Goal: Task Accomplishment & Management: Complete application form

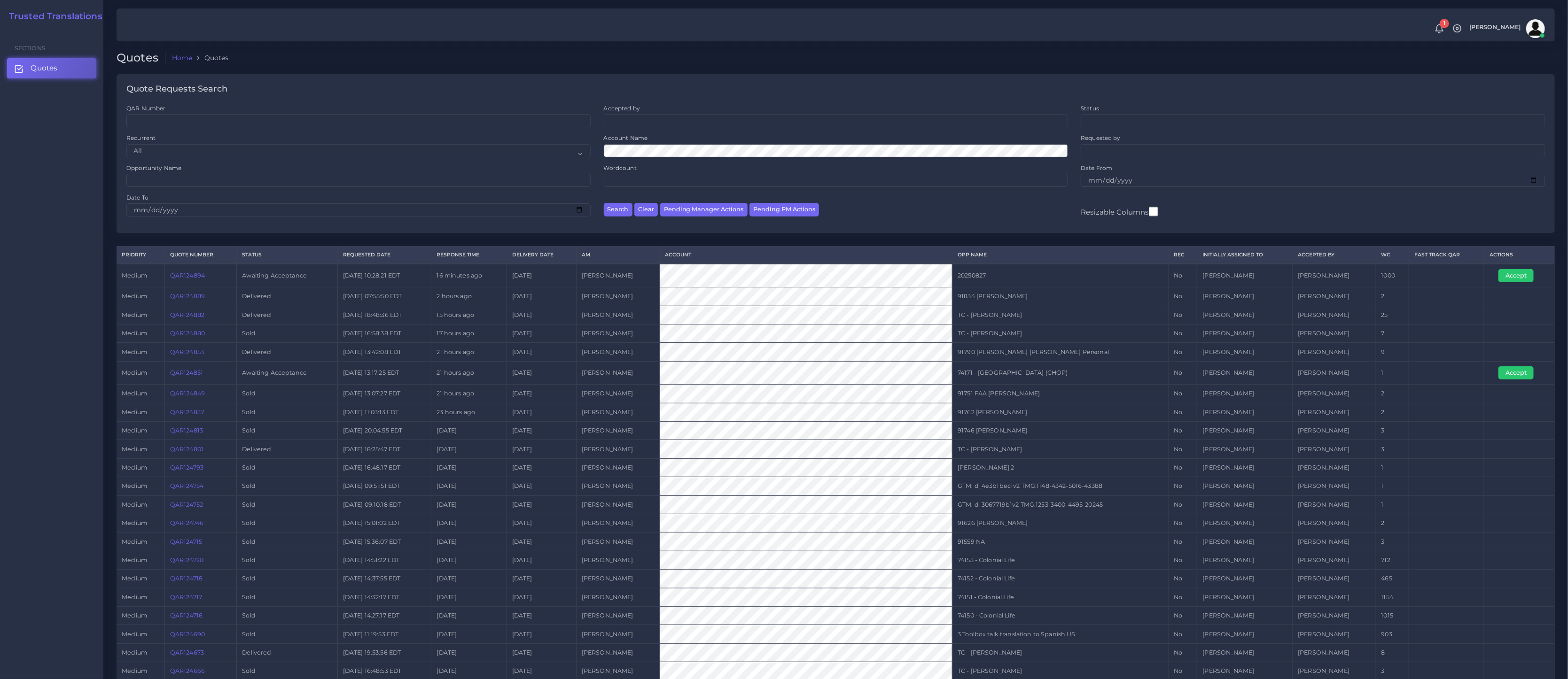
click at [191, 276] on link "QAR124894" at bounding box center [187, 276] width 35 height 7
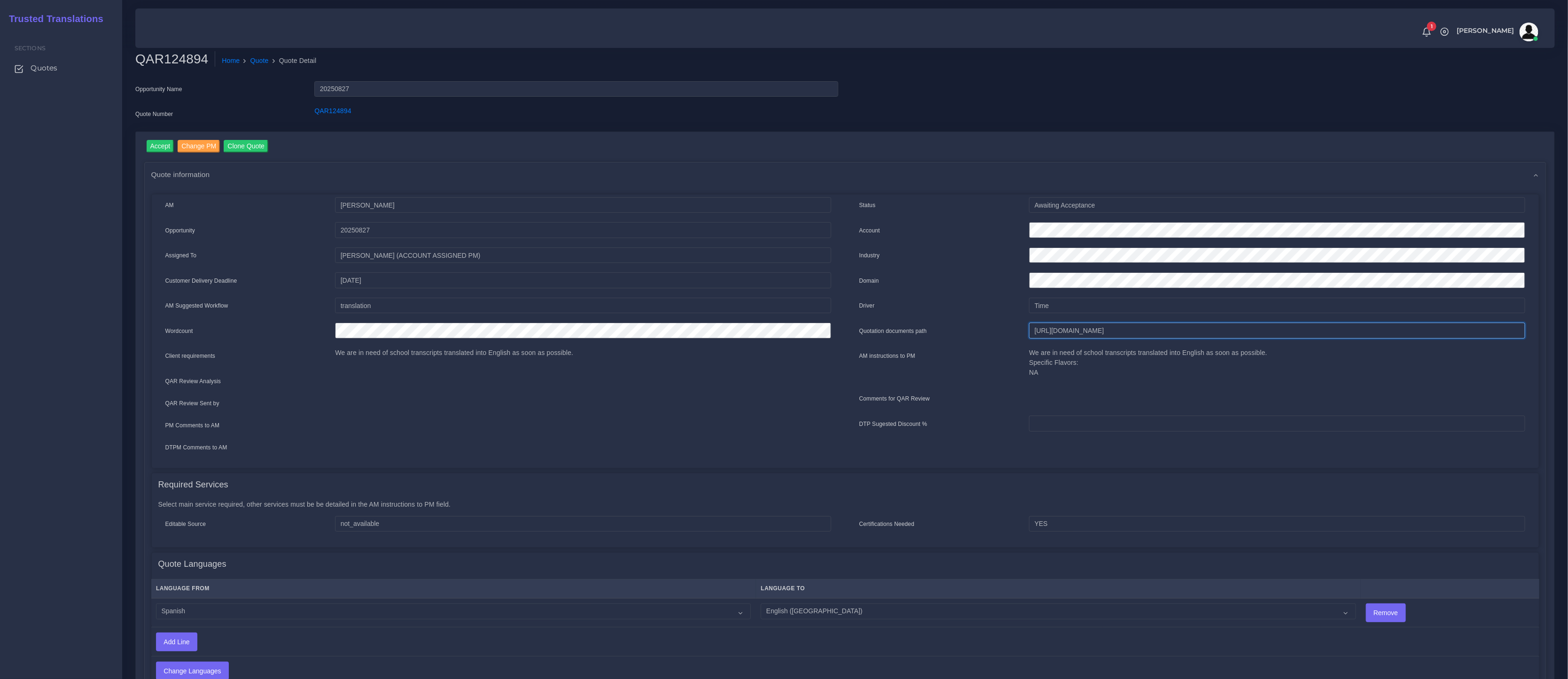
click at [1055, 329] on input "[URL][DOMAIN_NAME]" at bounding box center [1277, 330] width 495 height 16
click at [262, 63] on link "Quote" at bounding box center [259, 61] width 18 height 10
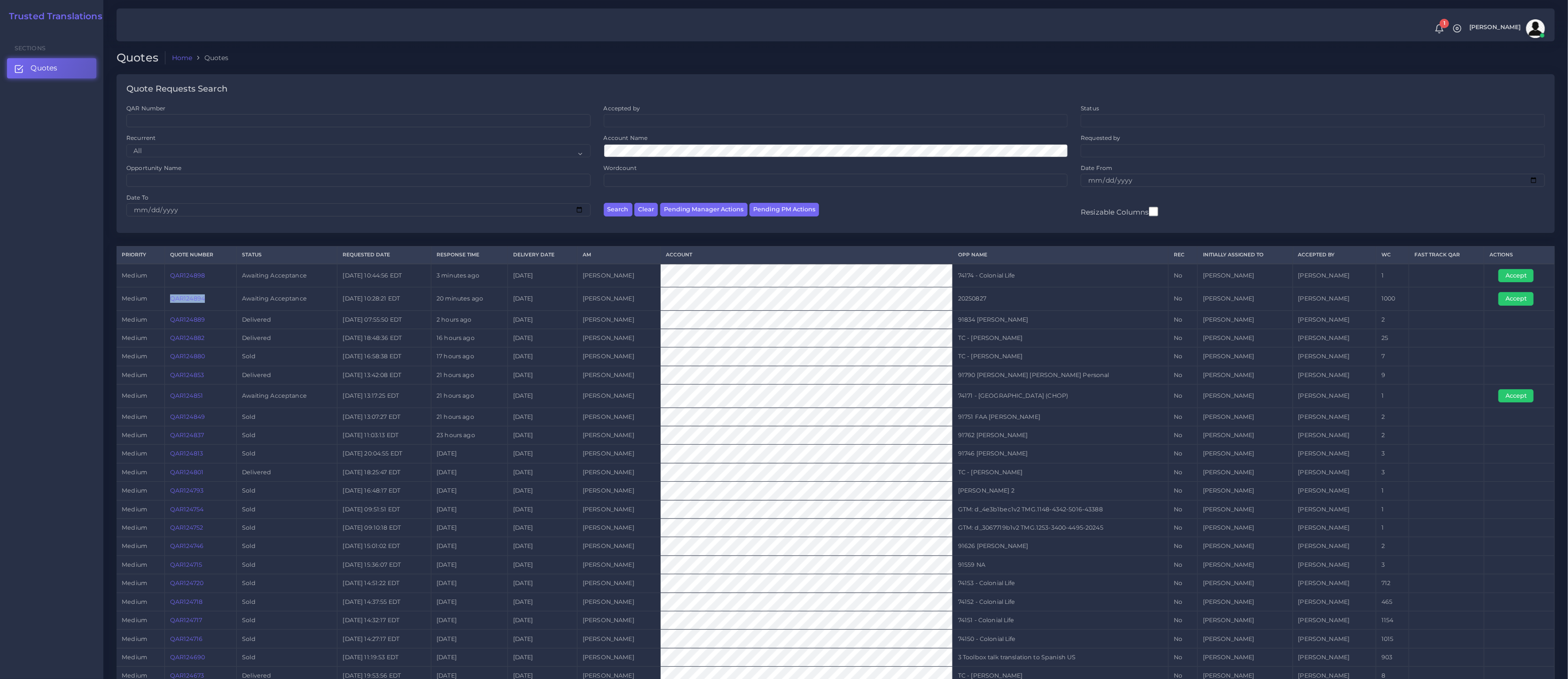
drag, startPoint x: 213, startPoint y: 299, endPoint x: 172, endPoint y: 302, distance: 41.1
click at [172, 302] on td "QAR124894" at bounding box center [200, 299] width 72 height 23
copy link "QAR124894"
click at [705, 300] on tr "medium QAR124894 Awaiting Acceptance 2025-08-27 10:28:21 EDT 20 minutes ago 202…" at bounding box center [835, 299] width 1438 height 23
click at [197, 302] on link "QAR124894" at bounding box center [187, 299] width 35 height 7
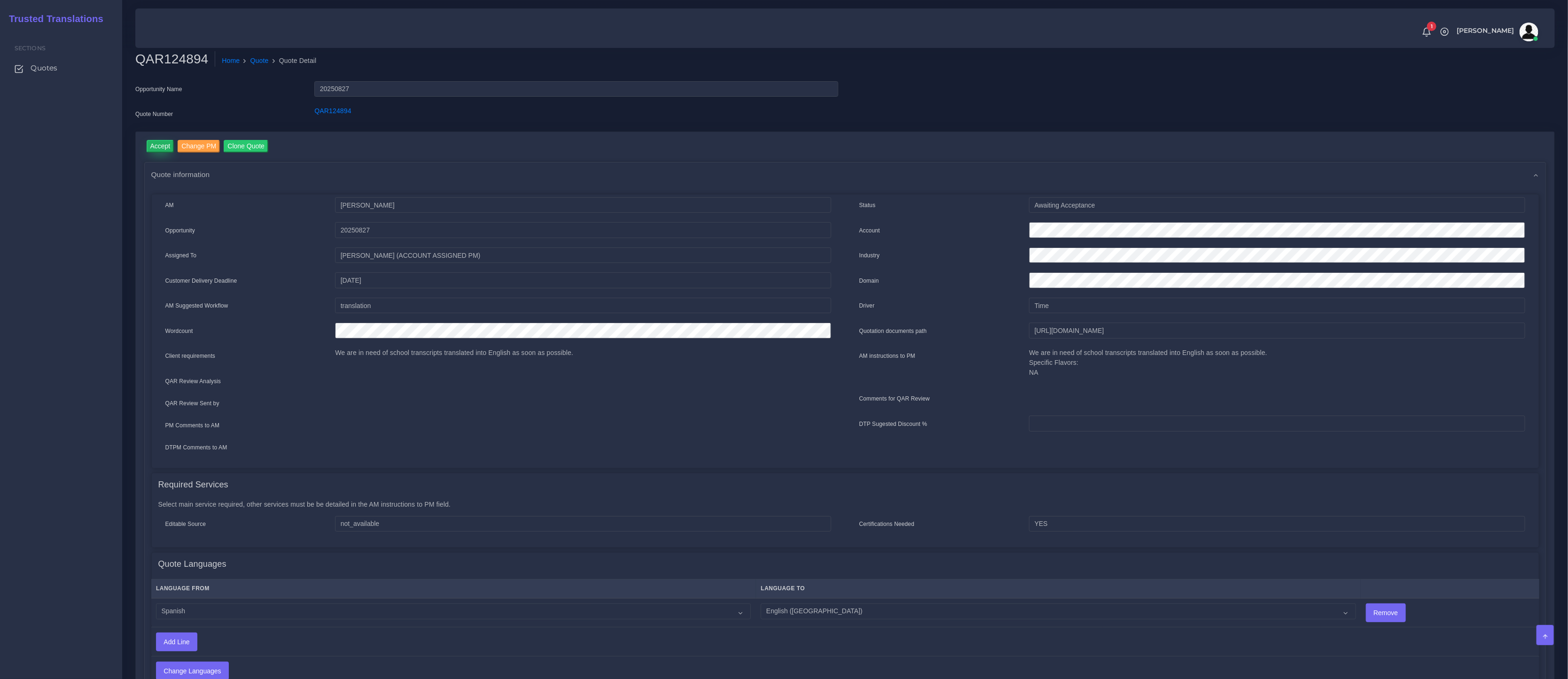
click at [160, 147] on input "Accept" at bounding box center [161, 146] width 28 height 13
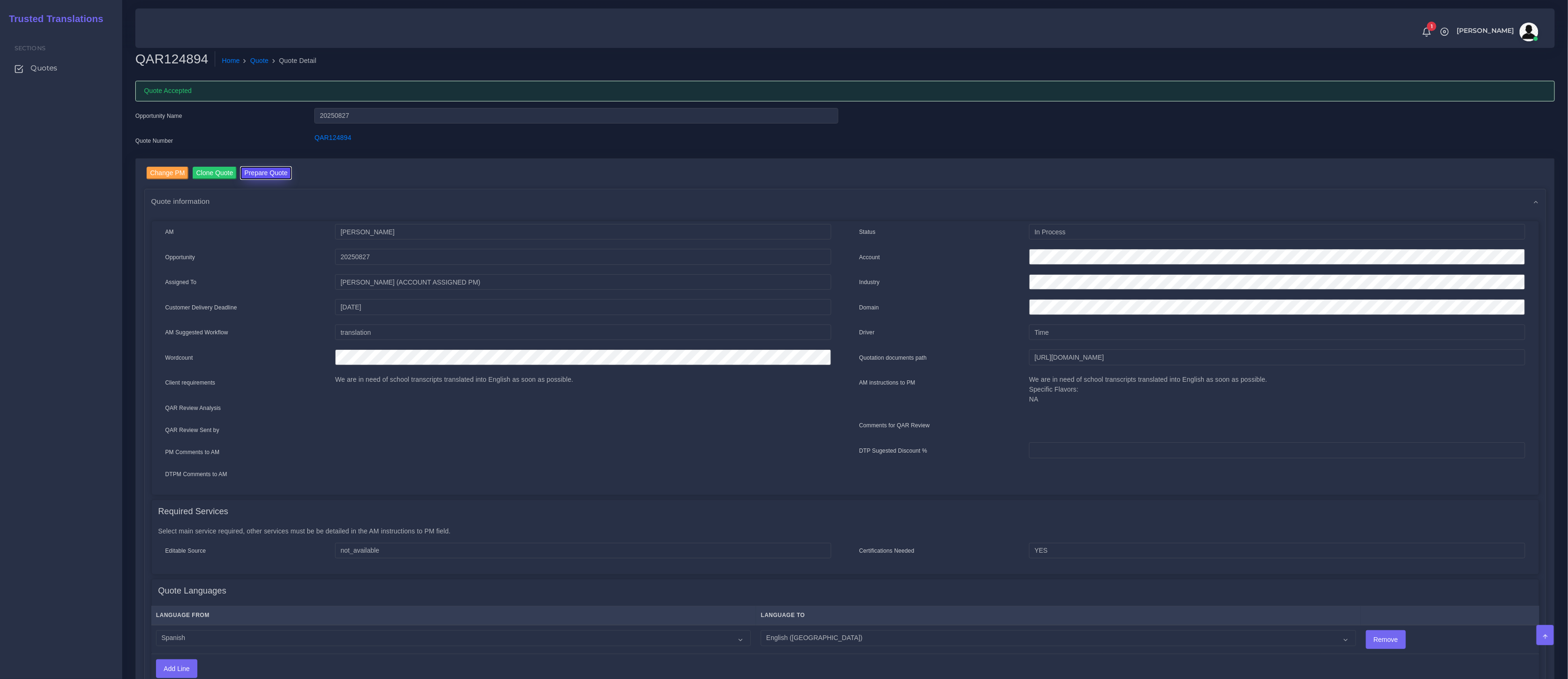
click at [268, 169] on button "Prepare Quote" at bounding box center [265, 173] width 51 height 13
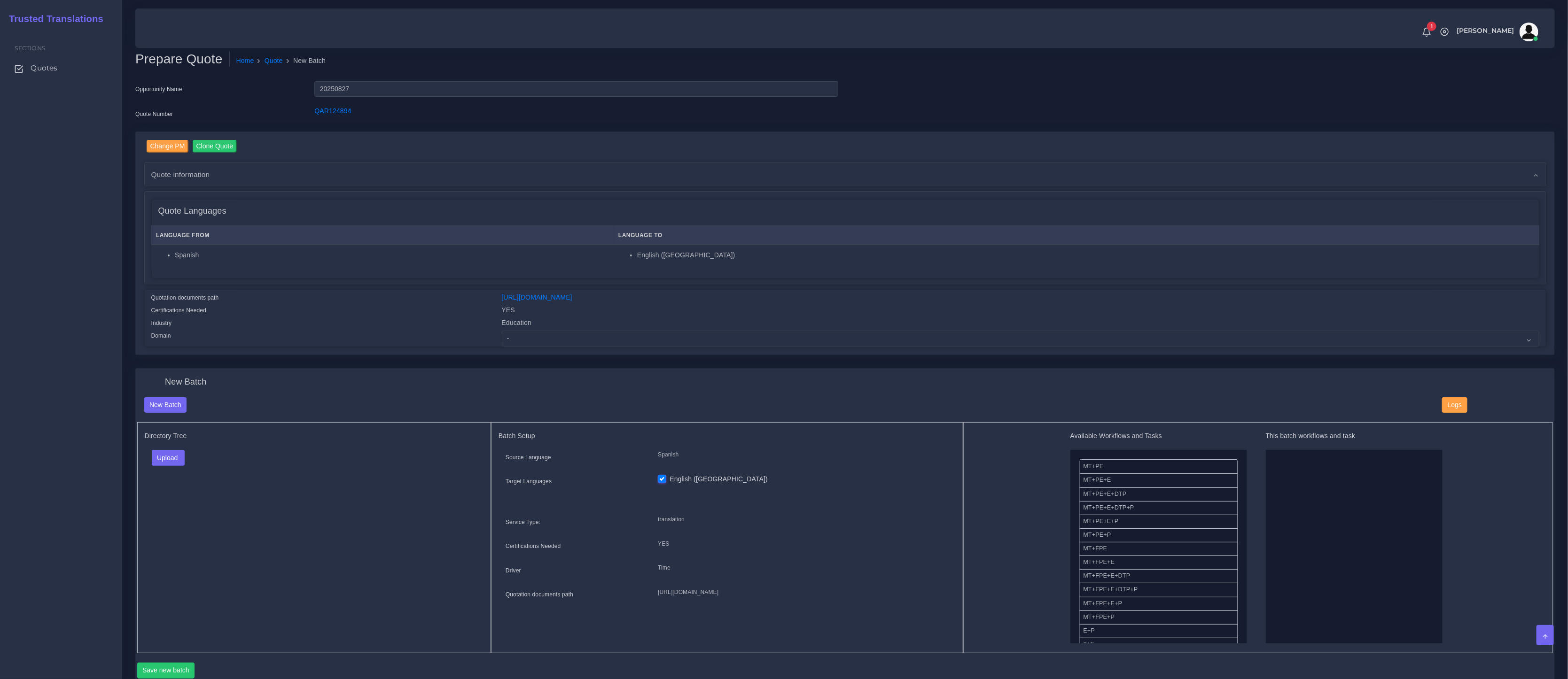
click at [565, 329] on div "Education" at bounding box center [1021, 324] width 1052 height 13
click at [565, 339] on select "- Advertising and Media Agriculture, Forestry and Fishing Architecture, Buildin…" at bounding box center [1020, 338] width 1037 height 16
select select "Education"
click at [502, 330] on select "- Advertising and Media Agriculture, Forestry and Fishing Architecture, Buildin…" at bounding box center [1020, 338] width 1037 height 16
click at [164, 451] on button "Upload" at bounding box center [168, 458] width 33 height 16
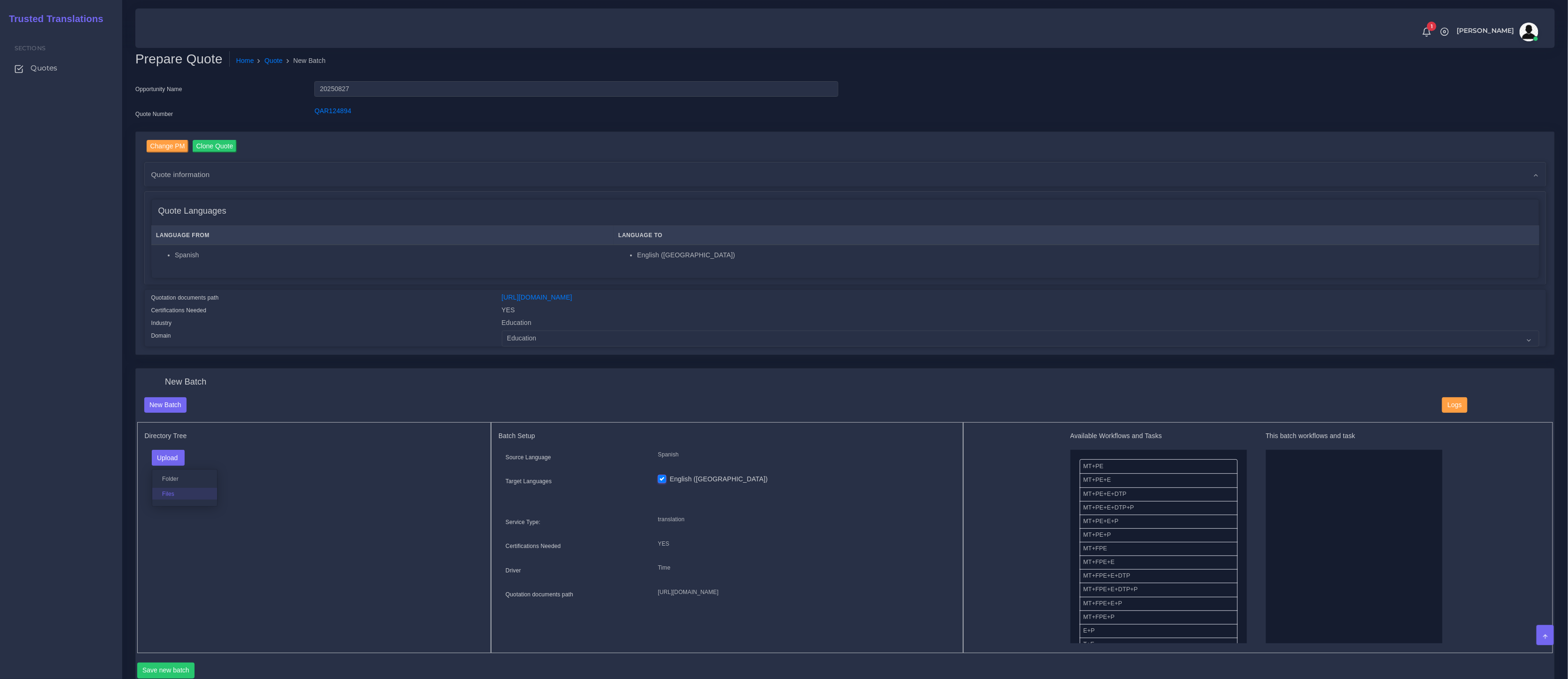
click at [168, 488] on label "Files" at bounding box center [184, 493] width 65 height 12
drag, startPoint x: 1091, startPoint y: 468, endPoint x: 1228, endPoint y: 493, distance: 139.3
drag, startPoint x: 1111, startPoint y: 606, endPoint x: 1314, endPoint y: 452, distance: 254.8
drag, startPoint x: 1208, startPoint y: 579, endPoint x: 1337, endPoint y: 541, distance: 134.5
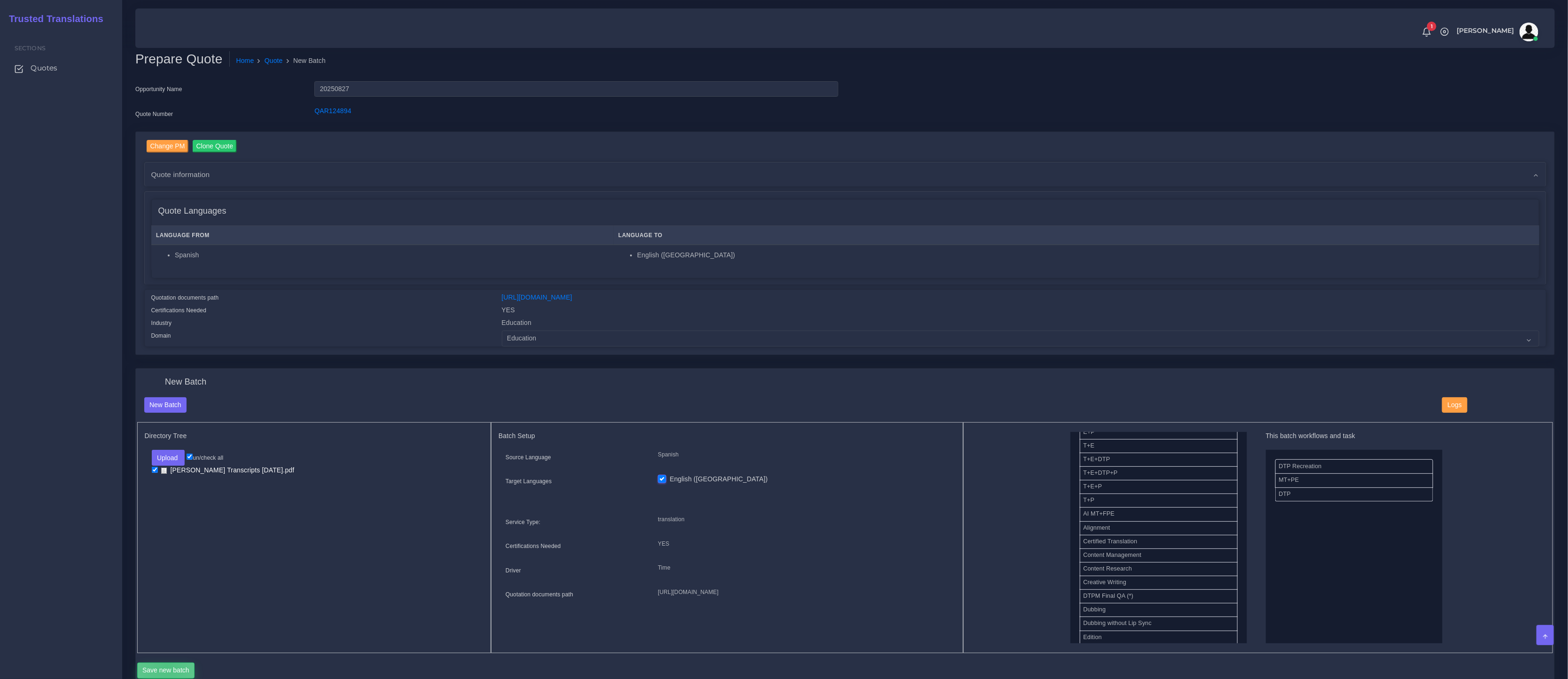
click at [167, 664] on button "Save new batch" at bounding box center [166, 670] width 58 height 16
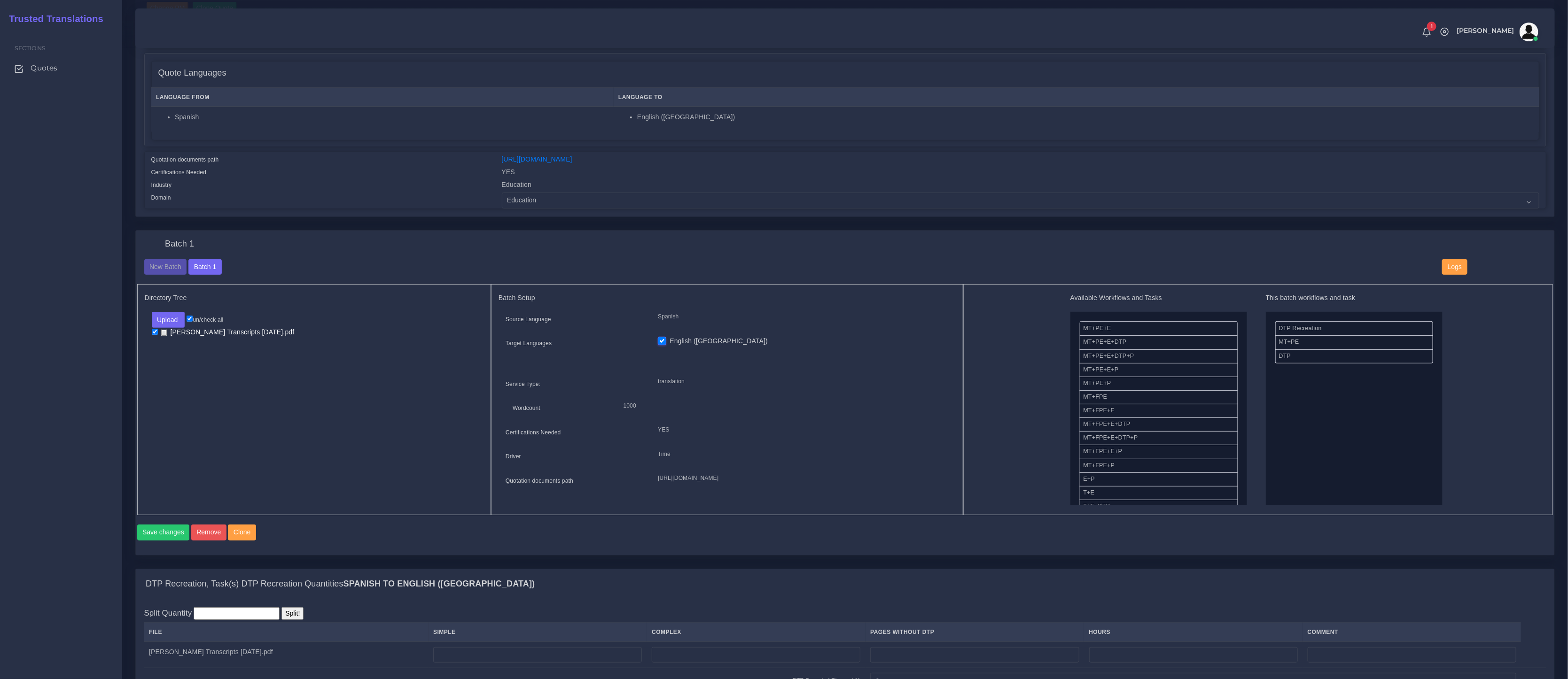
scroll to position [274, 0]
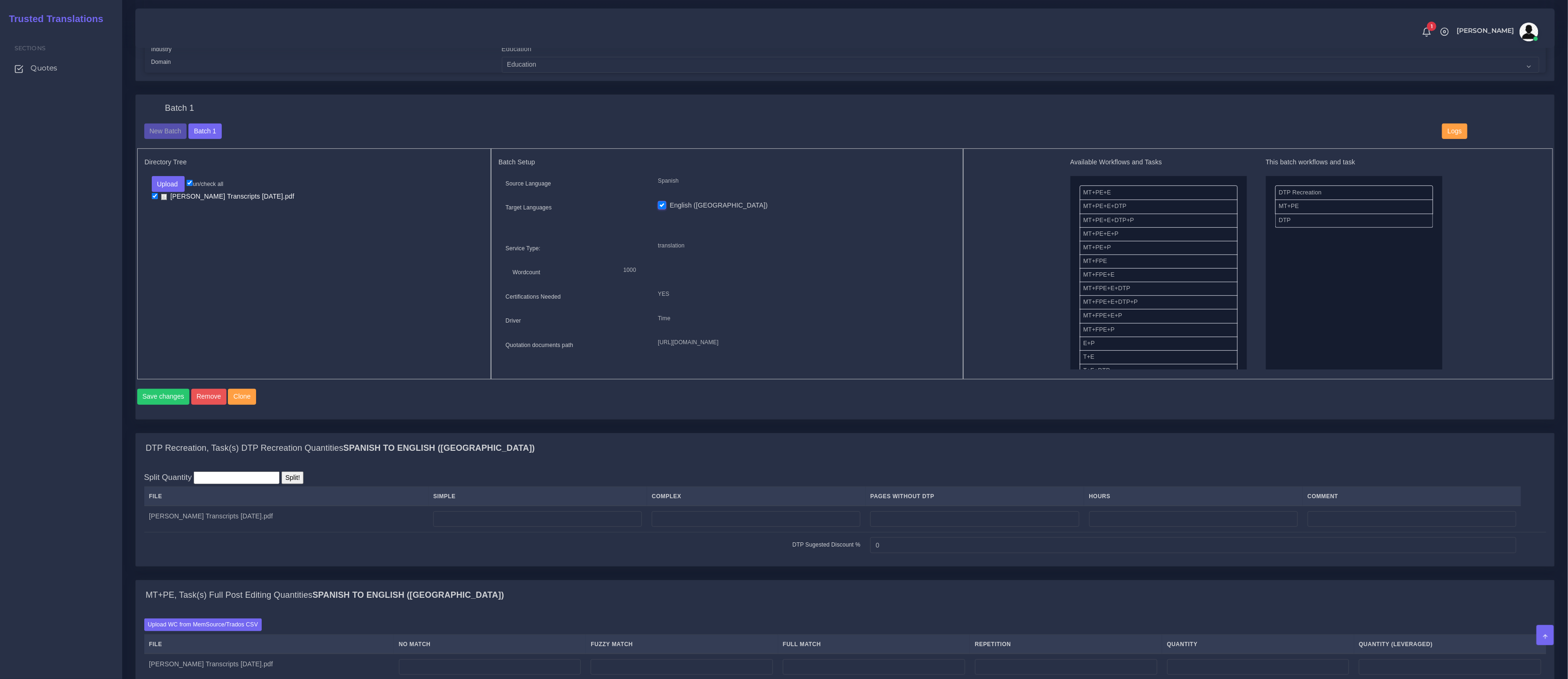
click at [687, 532] on td at bounding box center [756, 518] width 219 height 26
click at [685, 528] on input "number" at bounding box center [756, 520] width 209 height 16
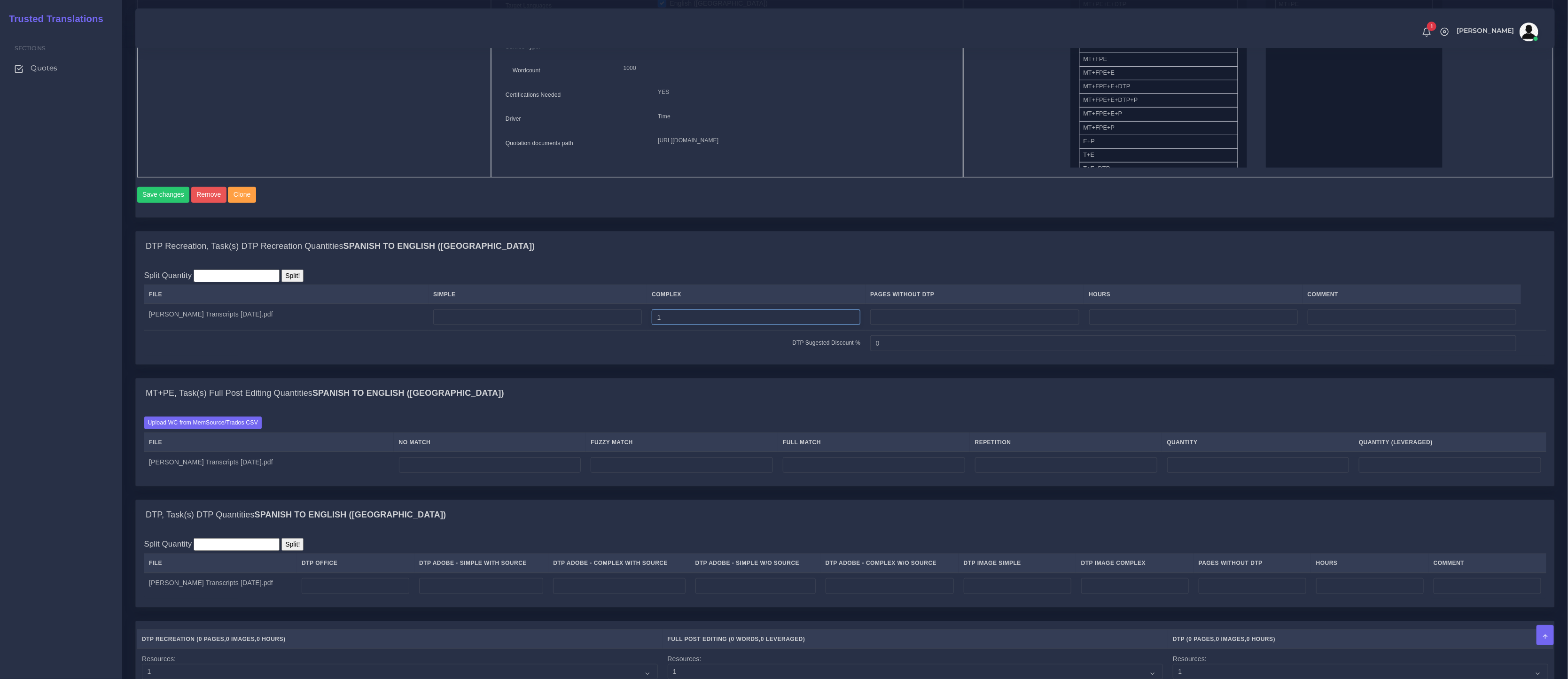
scroll to position [602, 0]
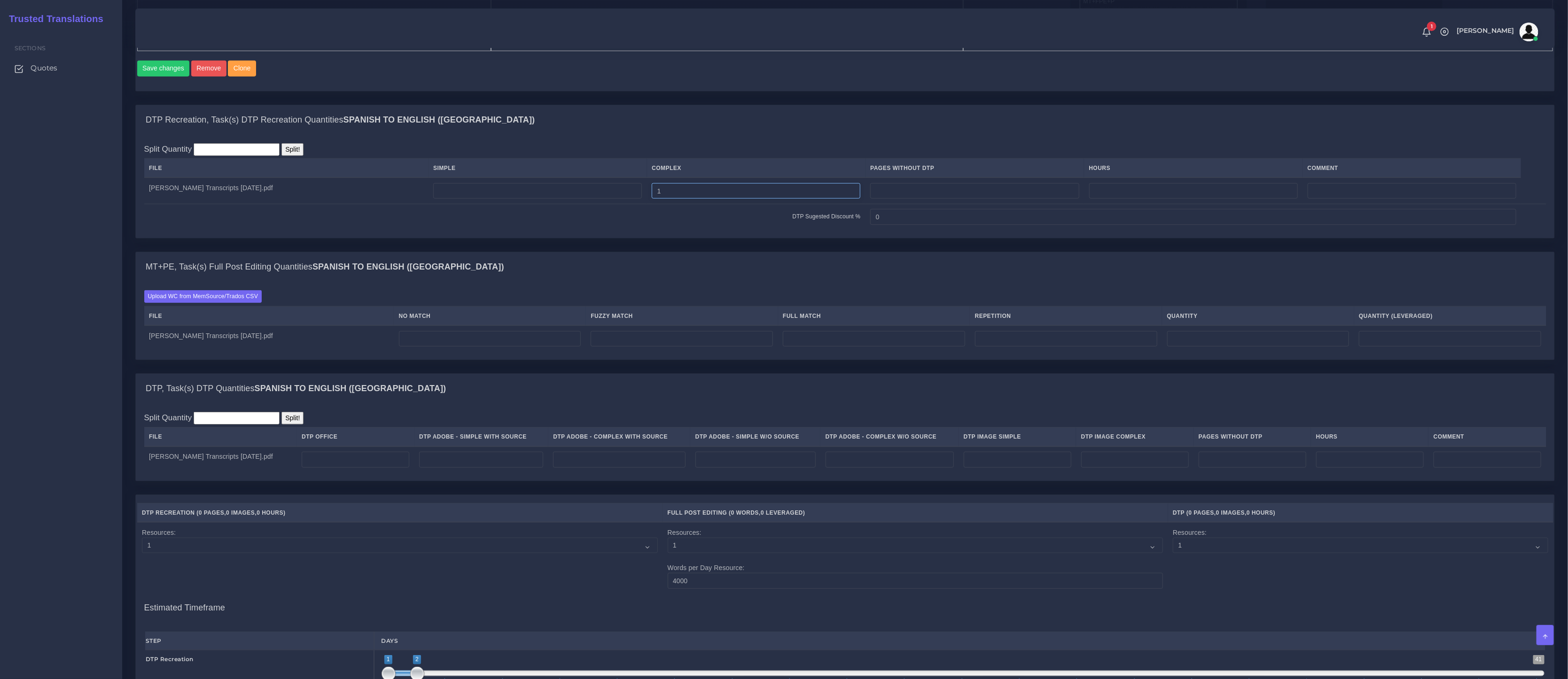
type input "1"
click at [467, 347] on input "number" at bounding box center [490, 339] width 183 height 16
type input "522"
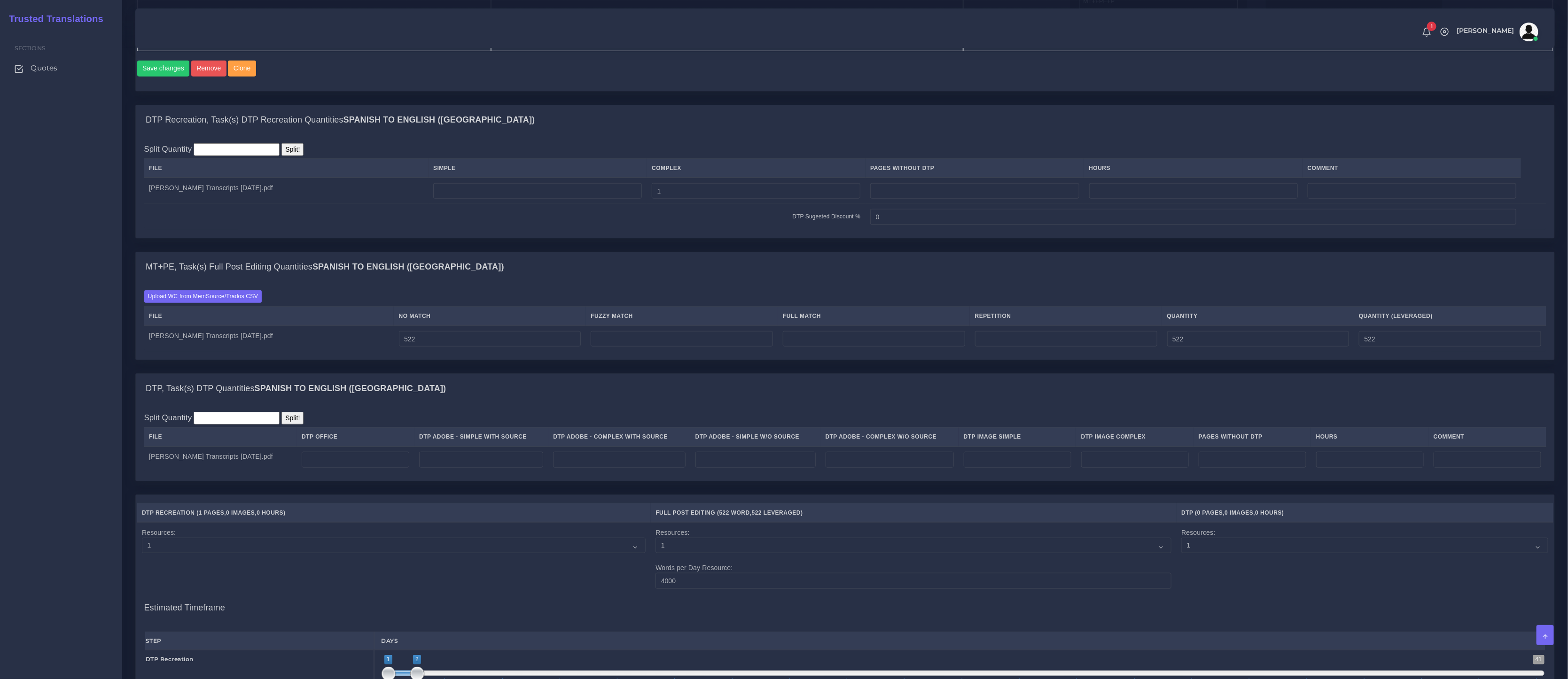
drag, startPoint x: 443, startPoint y: 355, endPoint x: 283, endPoint y: 346, distance: 160.3
click at [289, 347] on tr "Miguel Perez Transcripts 8.27.25.pdf 522 522 522" at bounding box center [845, 338] width 1402 height 26
drag, startPoint x: 432, startPoint y: 347, endPoint x: 344, endPoint y: 342, distance: 88.1
click at [345, 342] on tr "Miguel Perez Transcripts 8.27.25.pdf 522 522 522" at bounding box center [845, 338] width 1402 height 26
click at [1030, 347] on input "number" at bounding box center [1066, 339] width 183 height 16
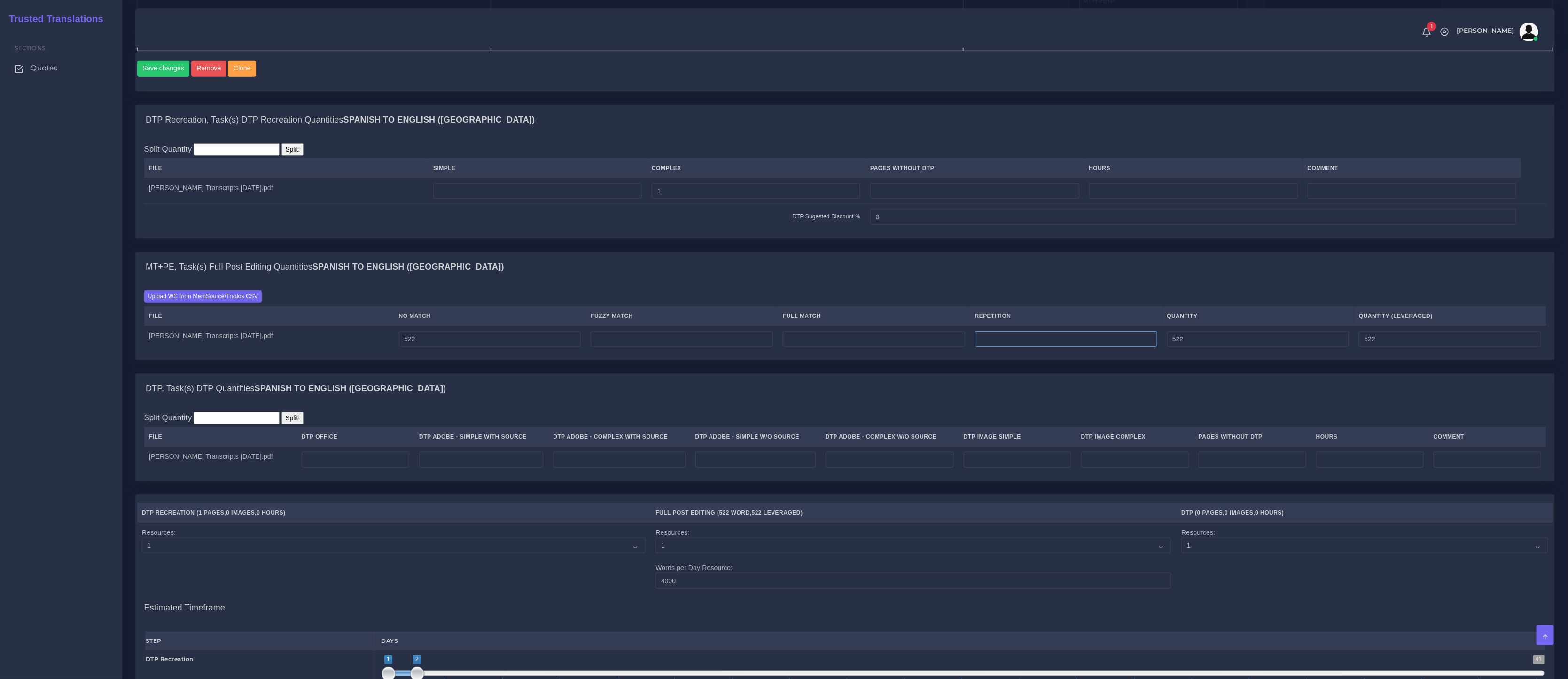
paste input "329"
type input "329"
type input "851"
type input "604"
click at [513, 347] on input "522" at bounding box center [490, 339] width 183 height 16
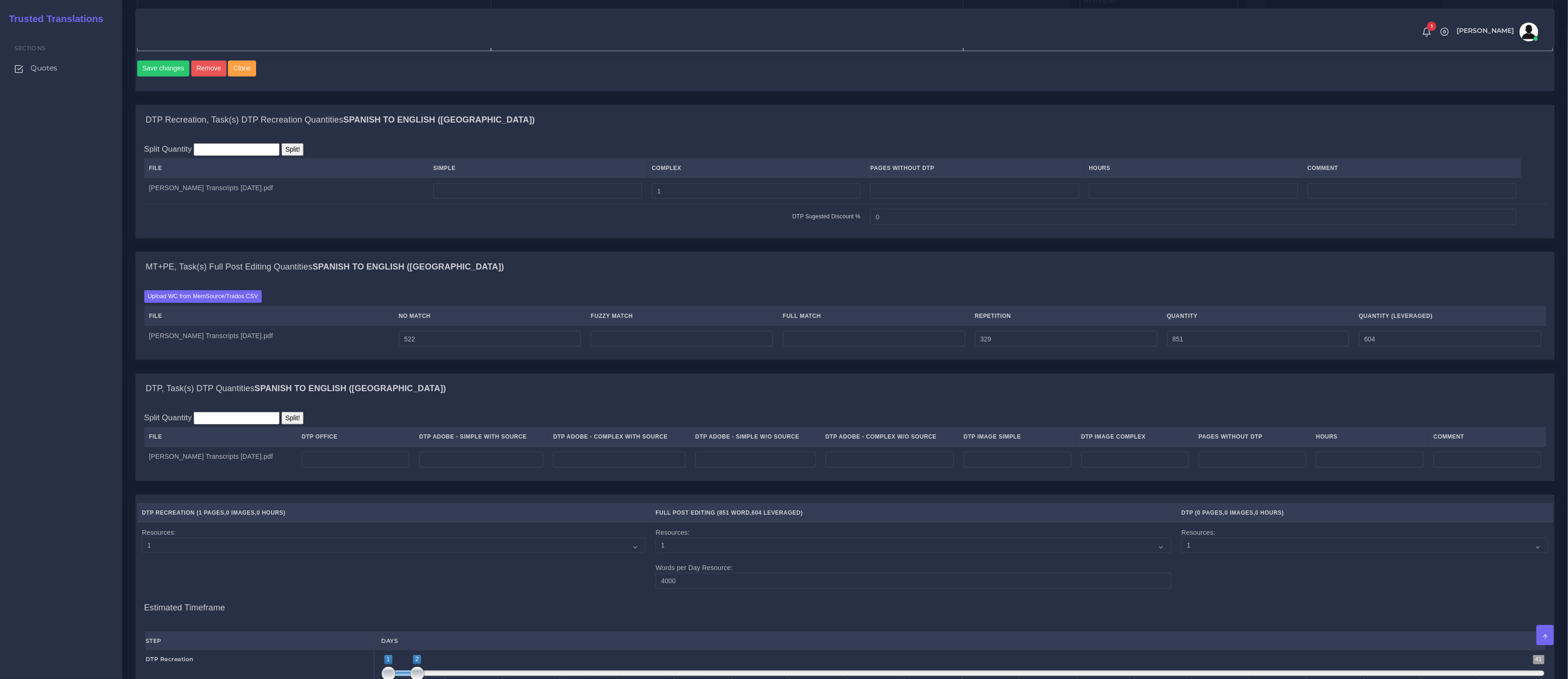
click at [642, 352] on td at bounding box center [682, 338] width 192 height 26
click at [676, 341] on input "number" at bounding box center [682, 339] width 183 height 16
type input "94"
type input "945"
type input "651"
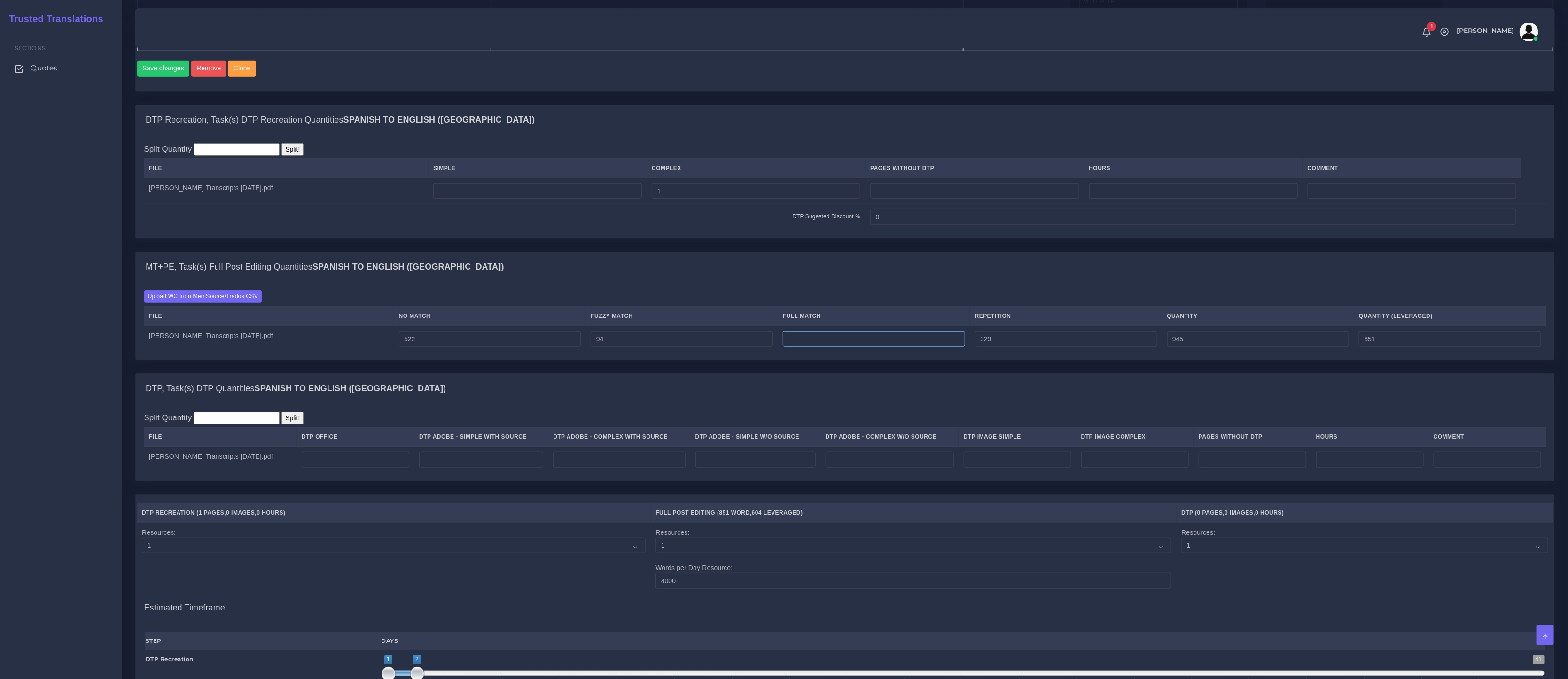
click at [835, 347] on input "number" at bounding box center [874, 339] width 183 height 16
type input "99"
drag, startPoint x: 788, startPoint y: 343, endPoint x: 712, endPoint y: 330, distance: 77.1
click at [714, 330] on table "File No Match Fuzzy Match Full Match Repetition Quantity Quantity (Leveraged) M…" at bounding box center [845, 329] width 1402 height 46
type input "0"
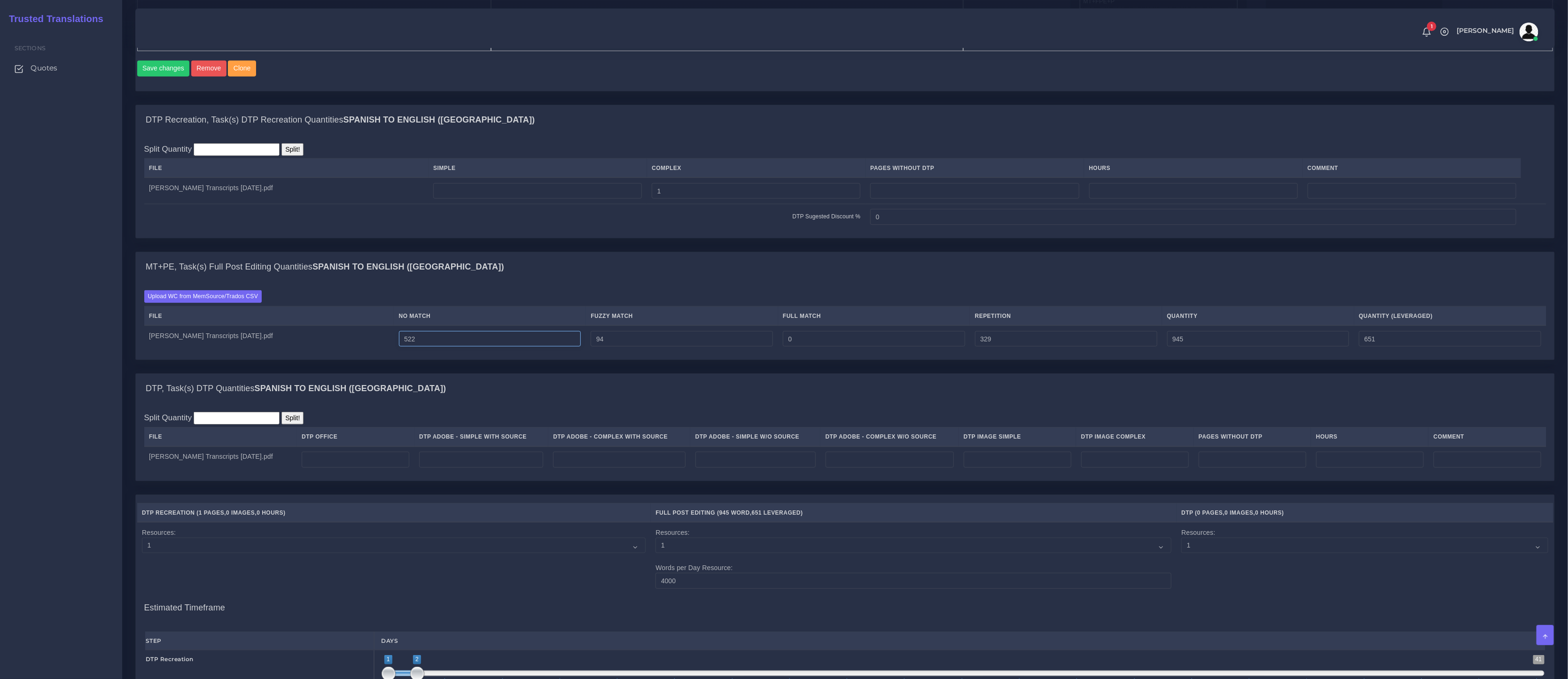
drag, startPoint x: 455, startPoint y: 347, endPoint x: 296, endPoint y: 330, distance: 159.9
click at [301, 331] on table "File No Match Fuzzy Match Full Match Repetition Quantity Quantity (Leveraged) M…" at bounding box center [845, 329] width 1402 height 46
paste input "99"
type input "99"
type input "522"
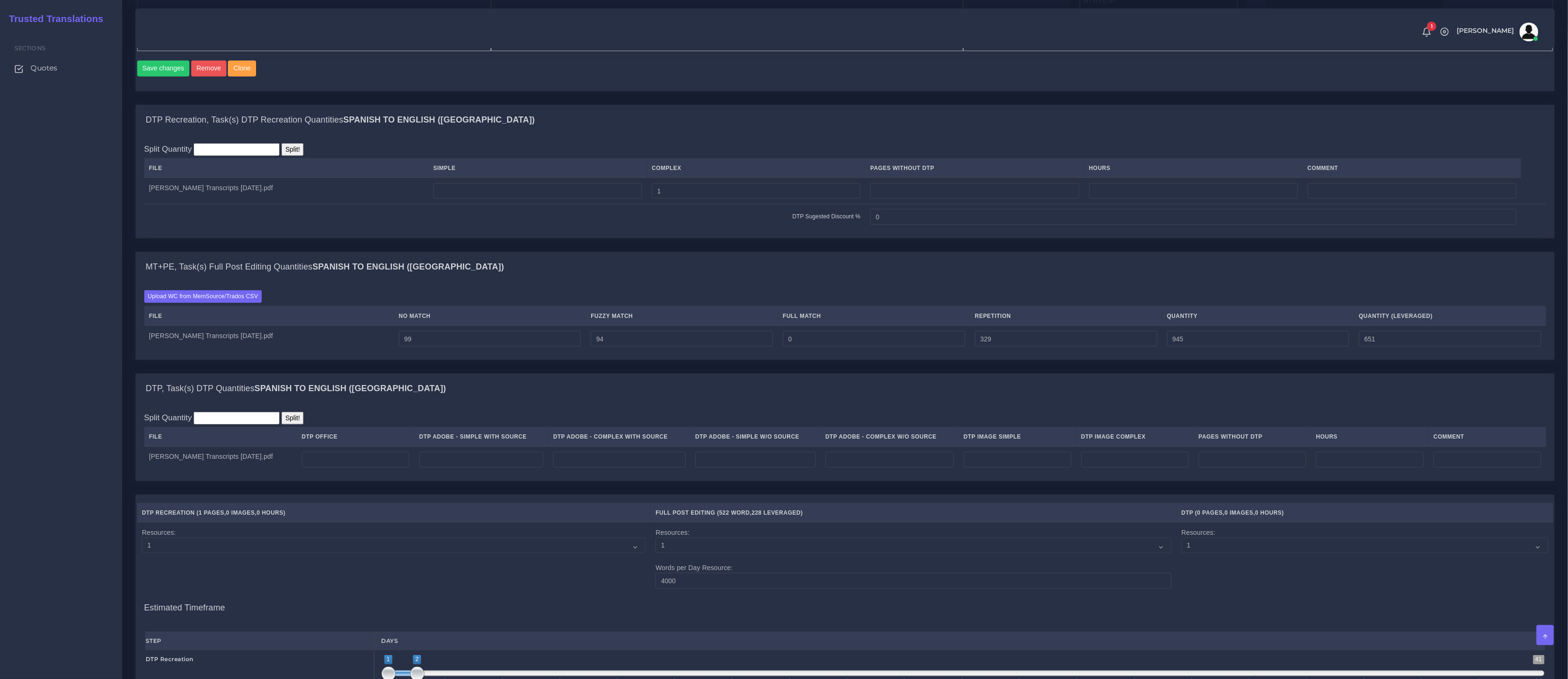
type input "228"
drag, startPoint x: 617, startPoint y: 347, endPoint x: 577, endPoint y: 347, distance: 40.0
click at [577, 347] on tr "Miguel Perez Transcripts 8.27.25.pdf 99 94 0 329 522 228" at bounding box center [845, 338] width 1402 height 26
drag, startPoint x: 806, startPoint y: 349, endPoint x: 800, endPoint y: 347, distance: 6.3
click at [801, 347] on input "0" at bounding box center [874, 339] width 183 height 16
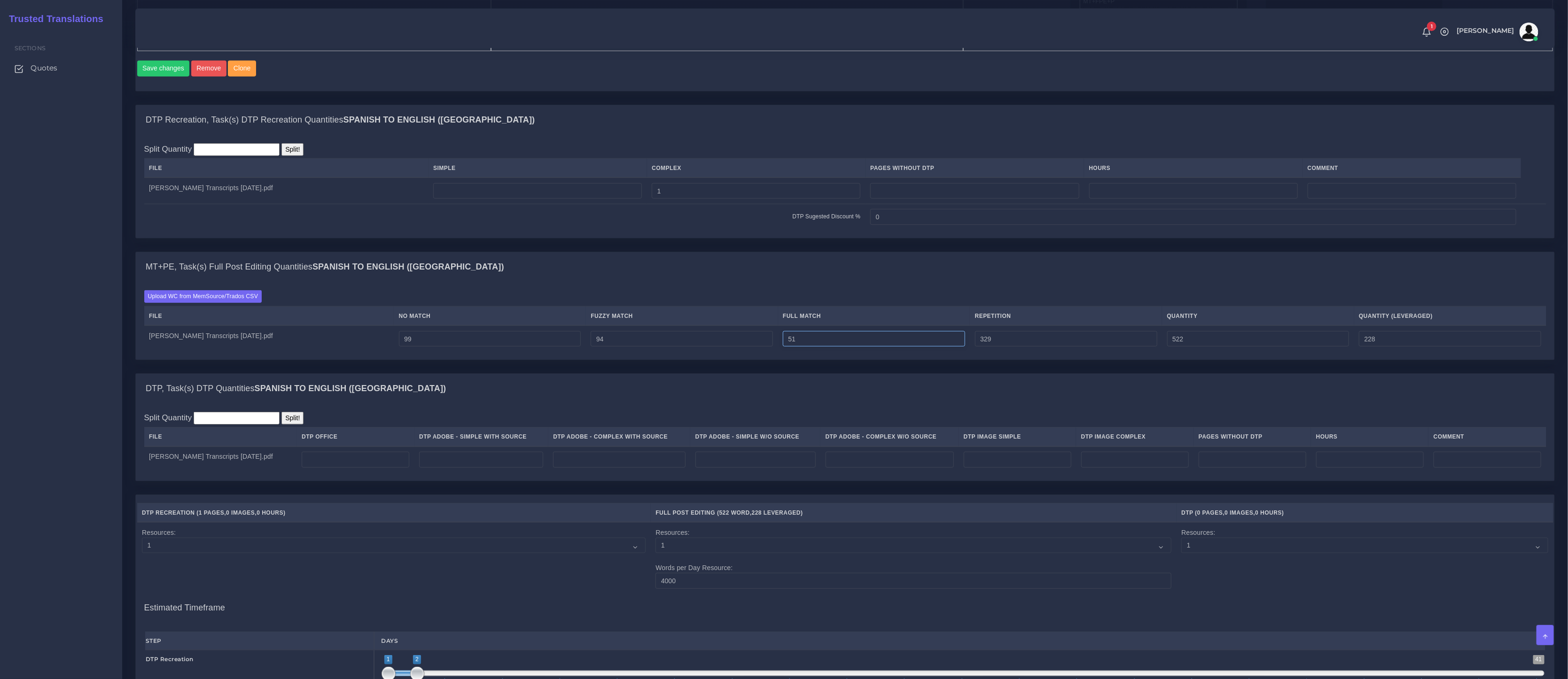
type input "51"
type input "573"
type input "241"
drag, startPoint x: 659, startPoint y: 345, endPoint x: 460, endPoint y: 338, distance: 199.1
click at [474, 338] on tr "Miguel Perez Transcripts 8.27.25.pdf 99 94 51 329 573 241" at bounding box center [845, 338] width 1402 height 26
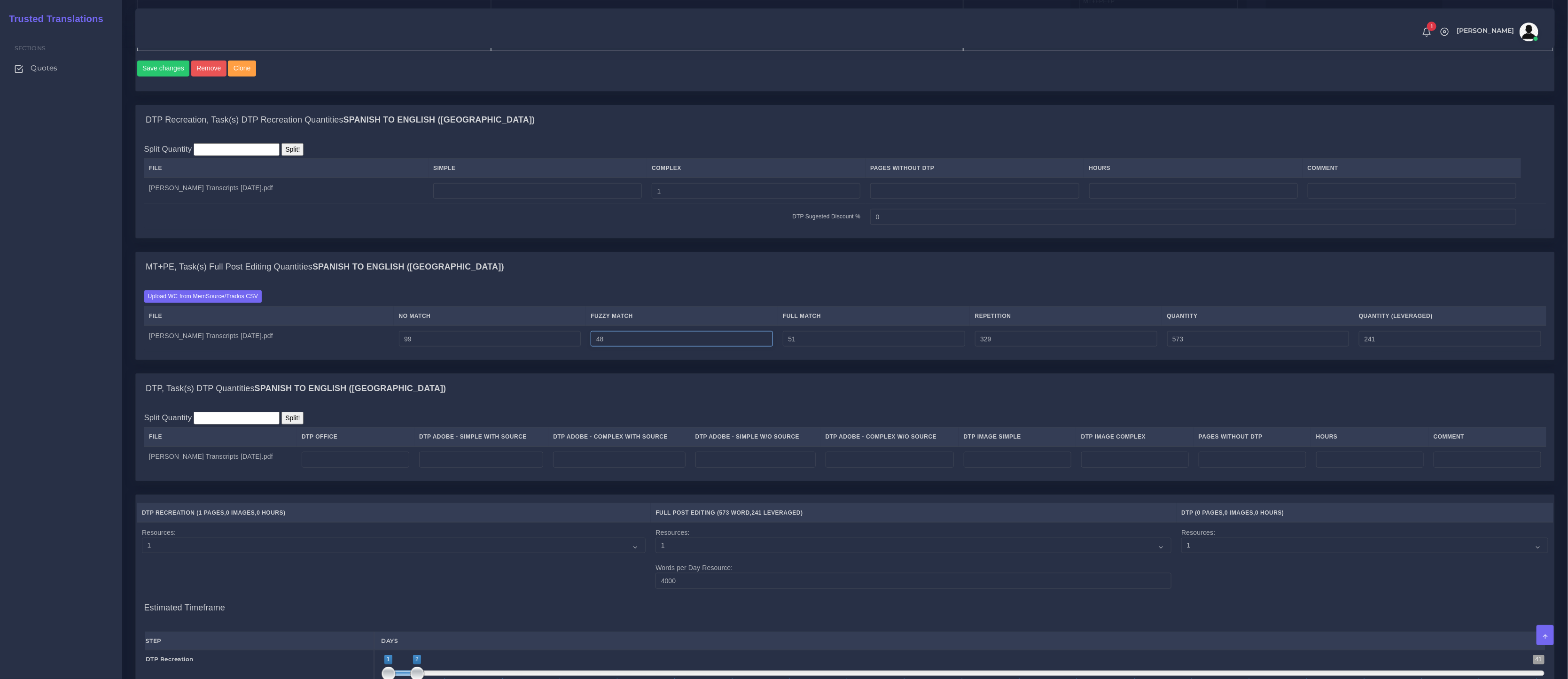
type input "48"
type input "527"
type input "218"
click at [808, 251] on div "DTP Recreation, Task(s) DTP Recreation Quantities Spanish TO English (US) Split…" at bounding box center [845, 178] width 1433 height 147
click at [486, 468] on input "number" at bounding box center [481, 460] width 124 height 16
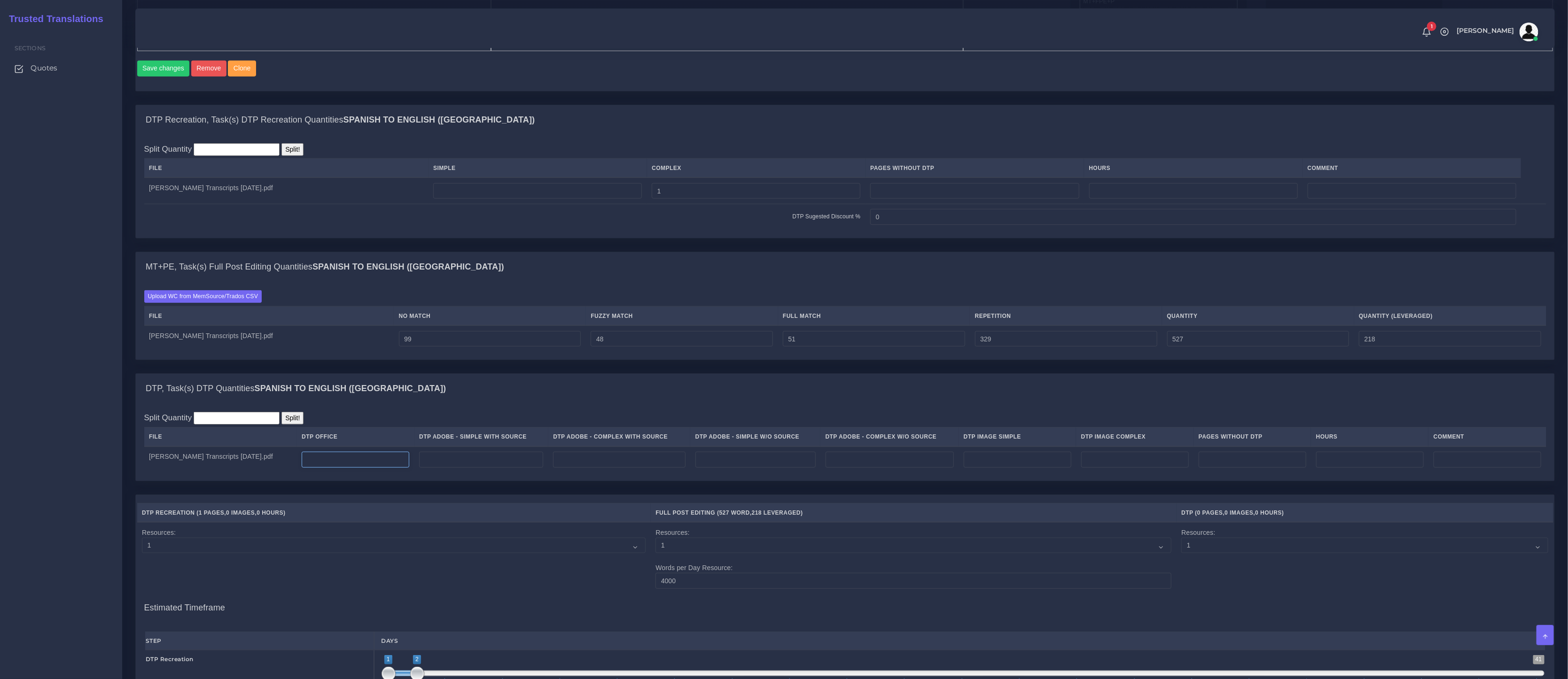
click at [358, 461] on input "number" at bounding box center [355, 460] width 108 height 16
type input "4"
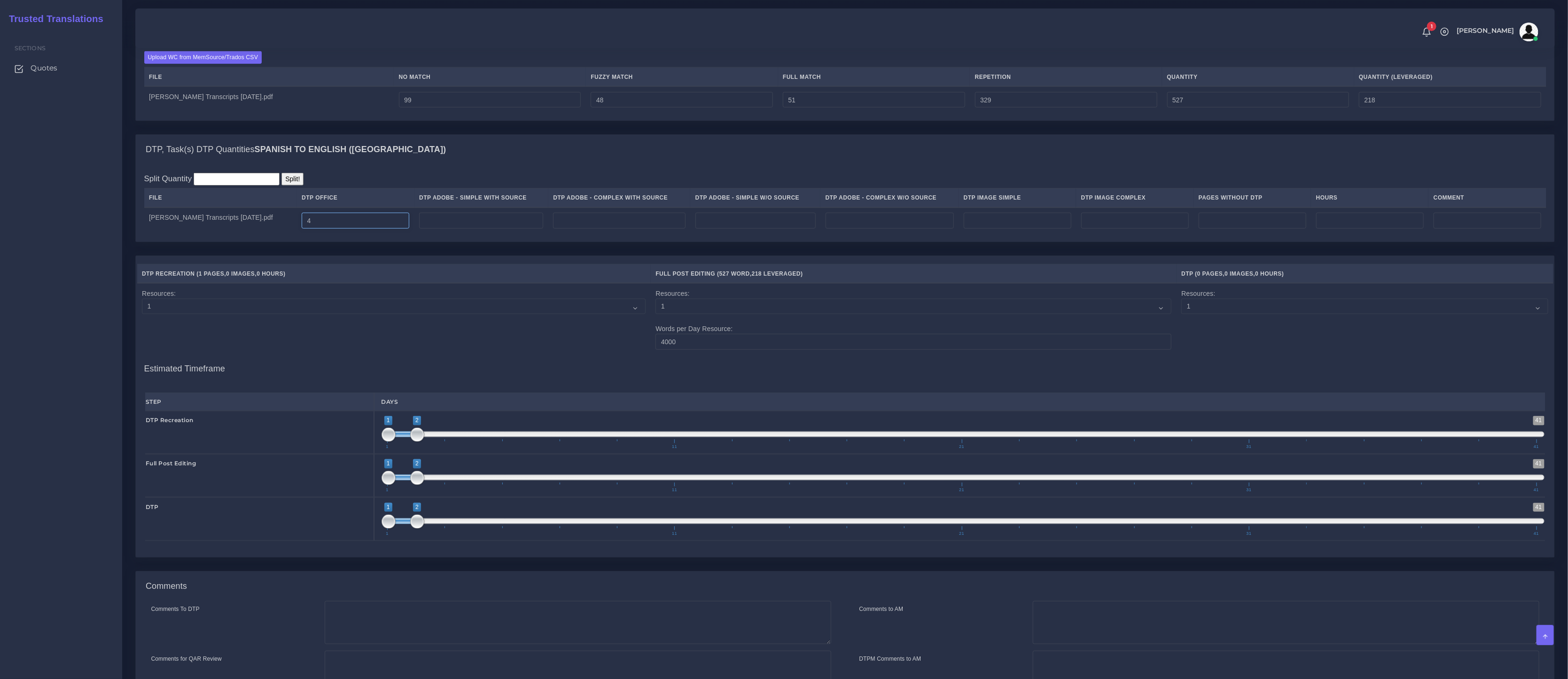
scroll to position [946, 0]
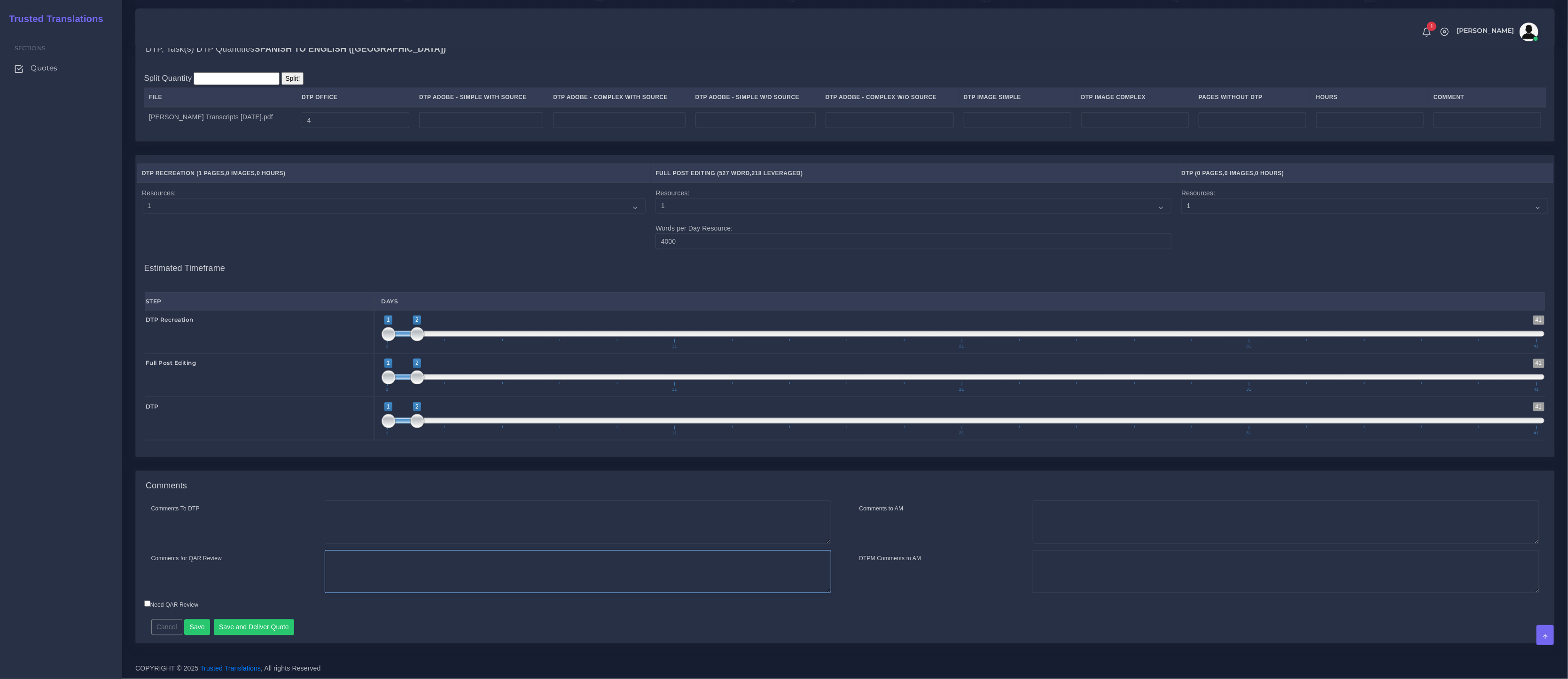
drag, startPoint x: 390, startPoint y: 579, endPoint x: 417, endPoint y: 579, distance: 27.0
click at [390, 579] on textarea "Comments for QAR Review" at bounding box center [578, 572] width 506 height 43
paste textarea "A structure would be made in the recreation because the layout of the 4 pages a…"
type textarea "A structure would be made in the recreation because the layout of the 4 pages a…"
click at [254, 635] on button "Save and Deliver Quote" at bounding box center [254, 627] width 81 height 16
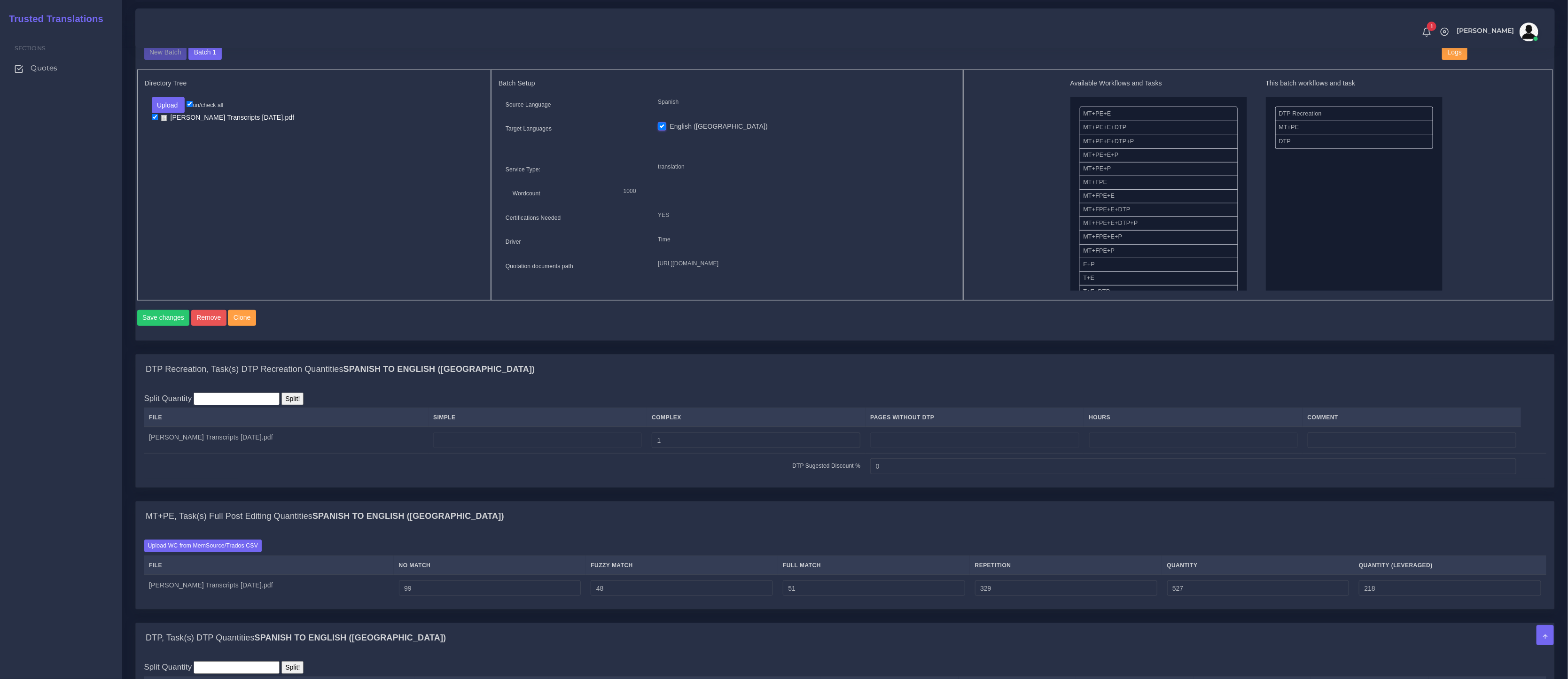
scroll to position [733, 0]
